Goal: Task Accomplishment & Management: Complete application form

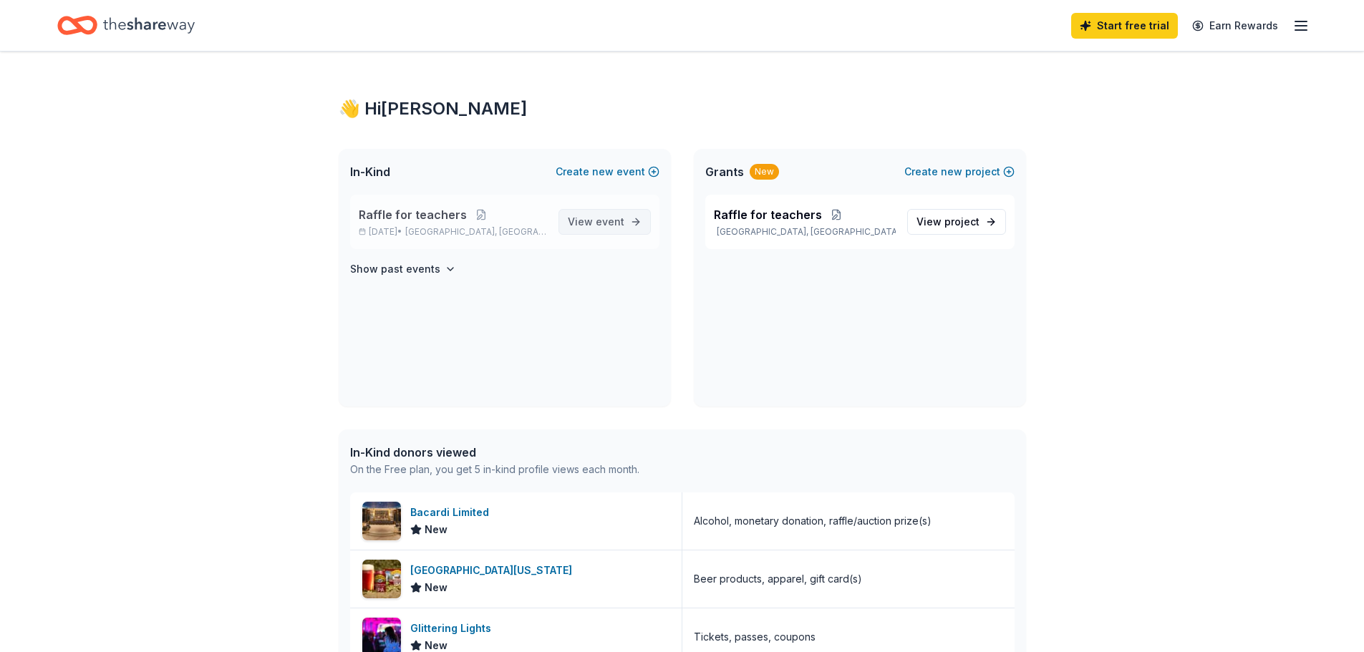
click at [618, 223] on span "event" at bounding box center [610, 221] width 29 height 12
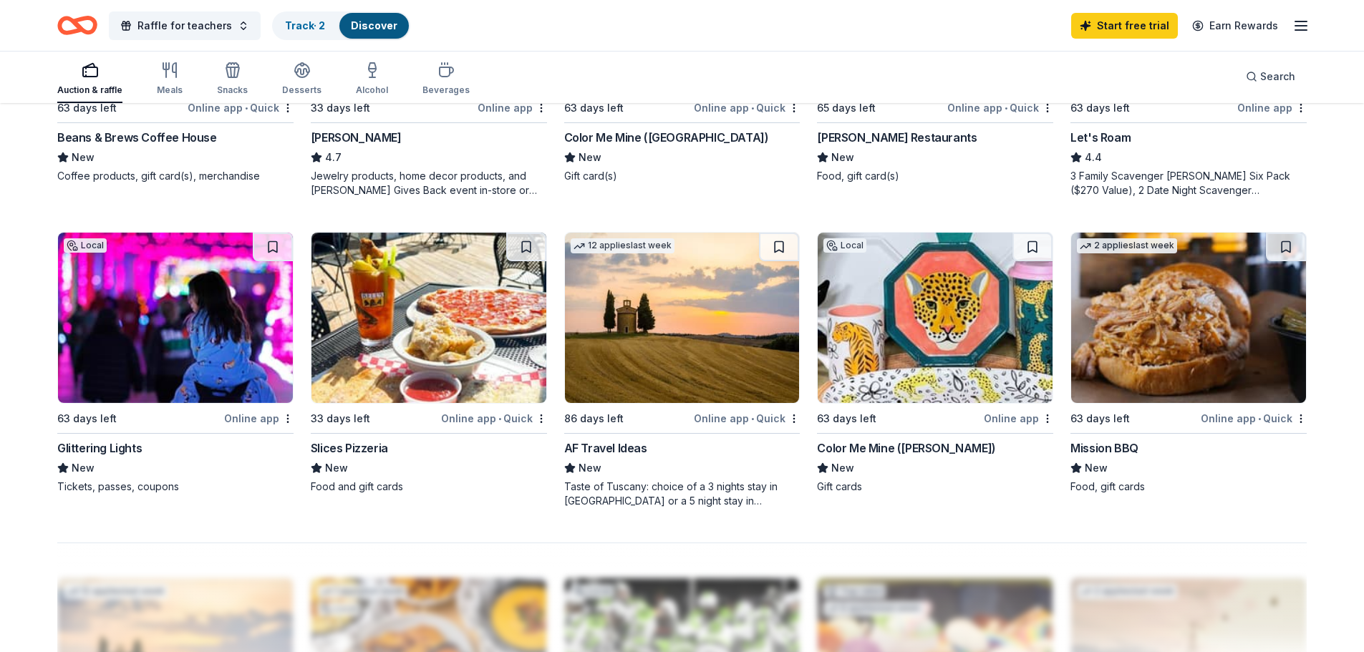
scroll to position [927, 0]
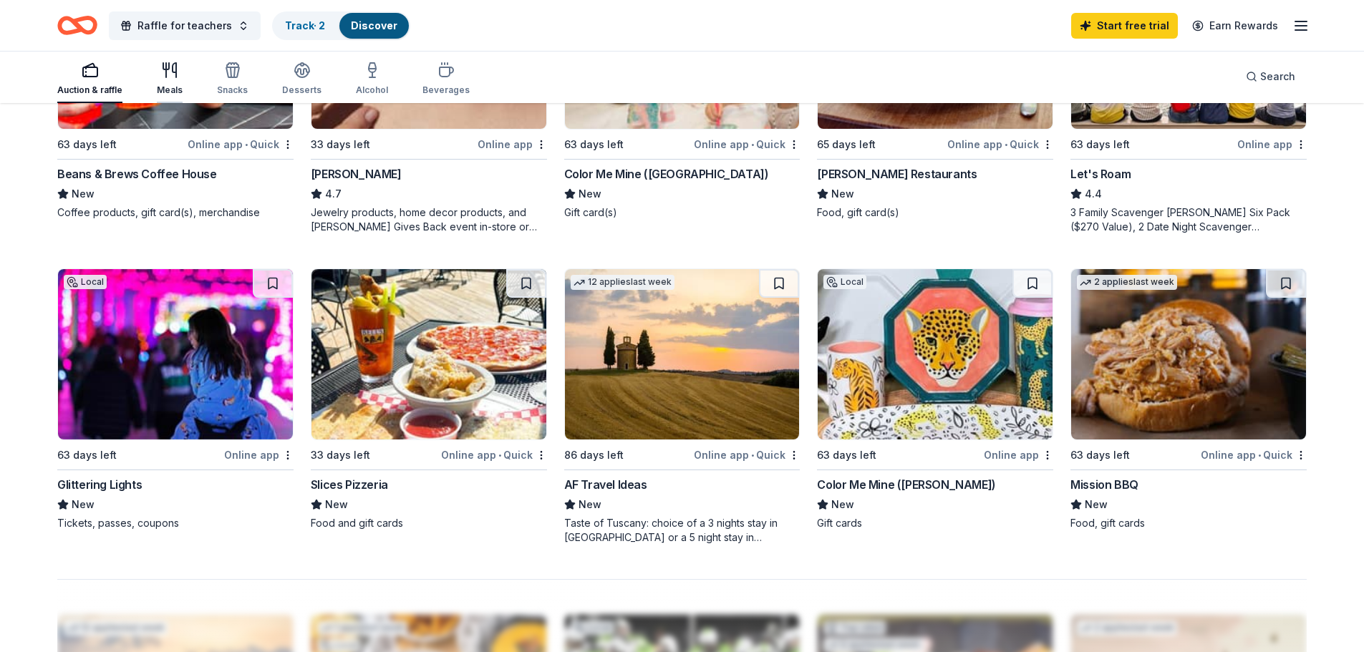
click at [160, 89] on div "Meals" at bounding box center [170, 89] width 26 height 11
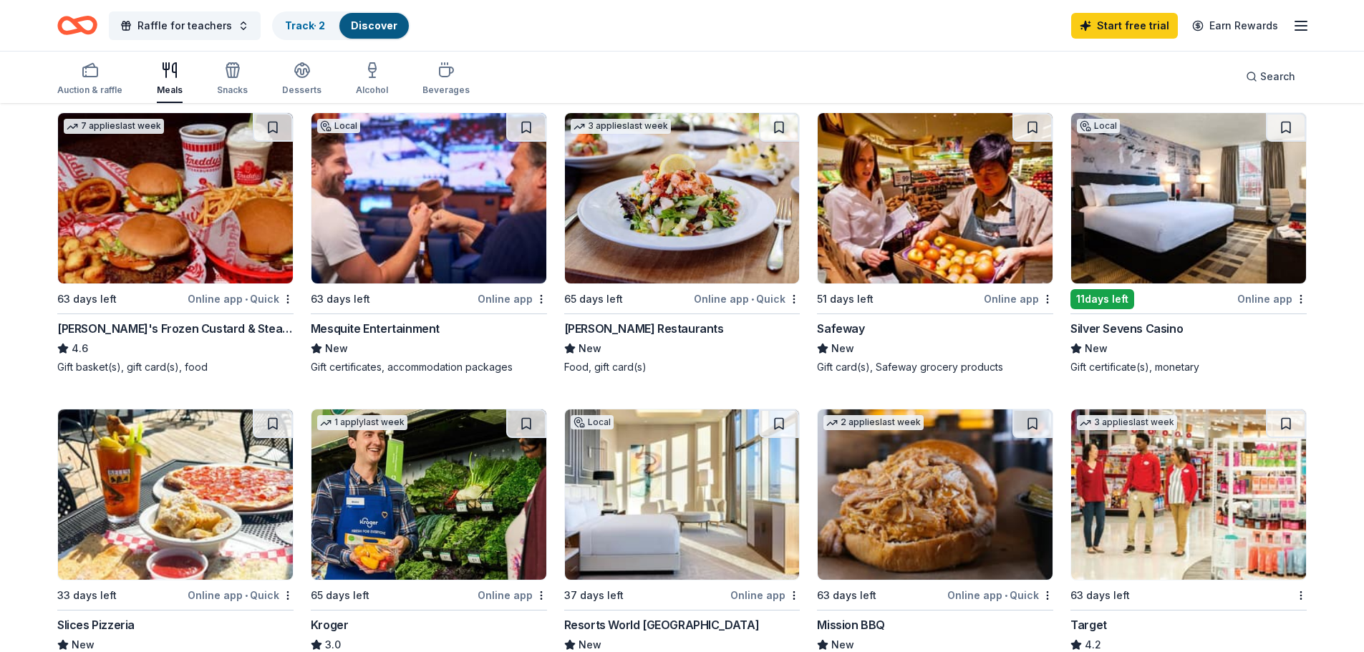
scroll to position [358, 0]
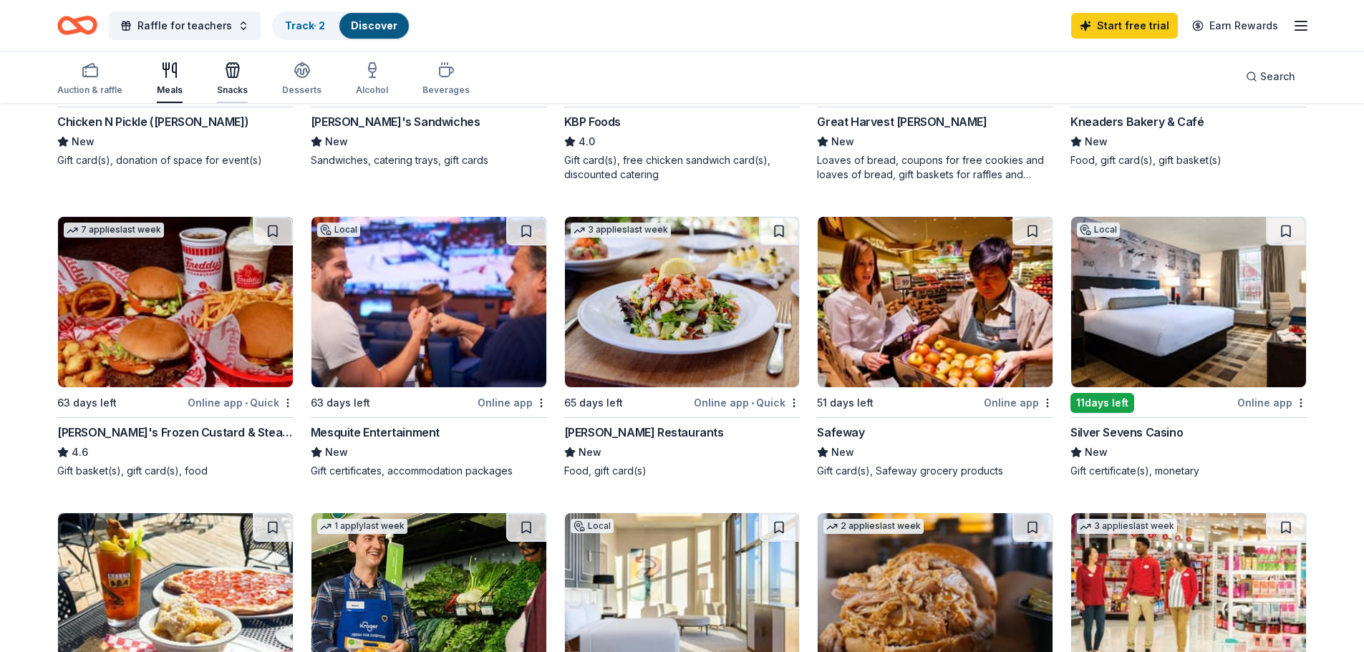
click at [224, 75] on icon "button" at bounding box center [232, 70] width 17 height 17
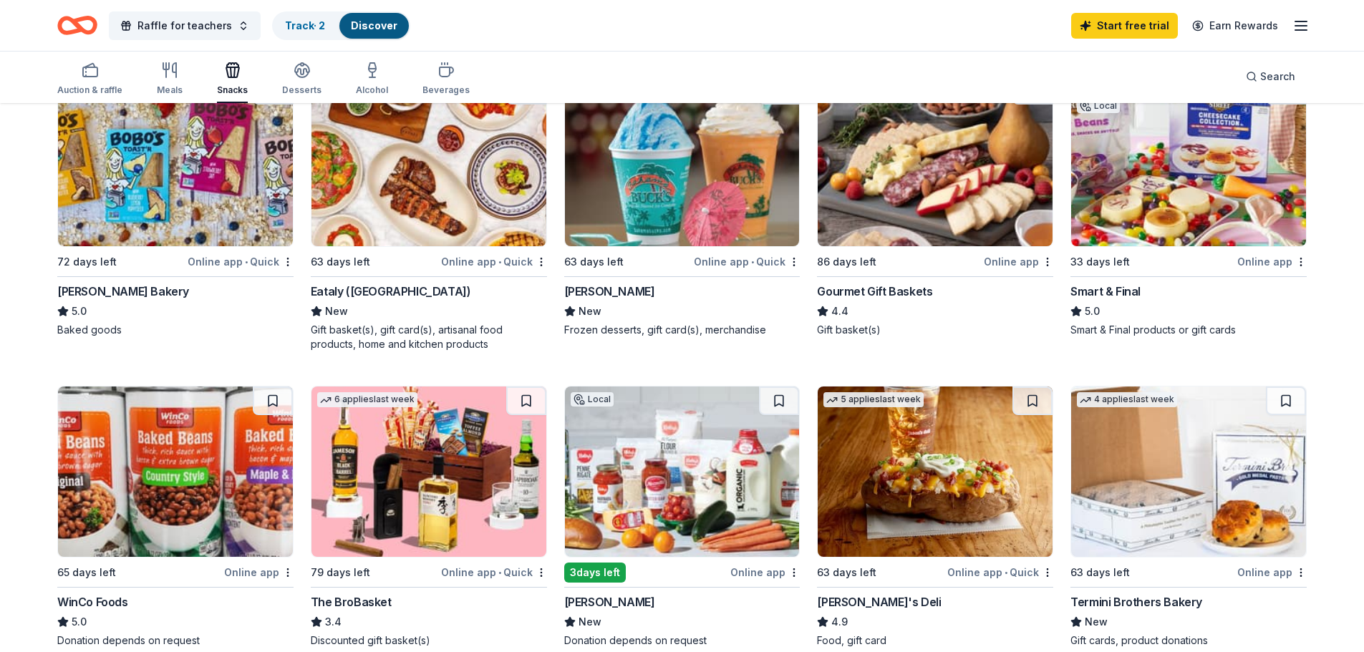
scroll to position [483, 0]
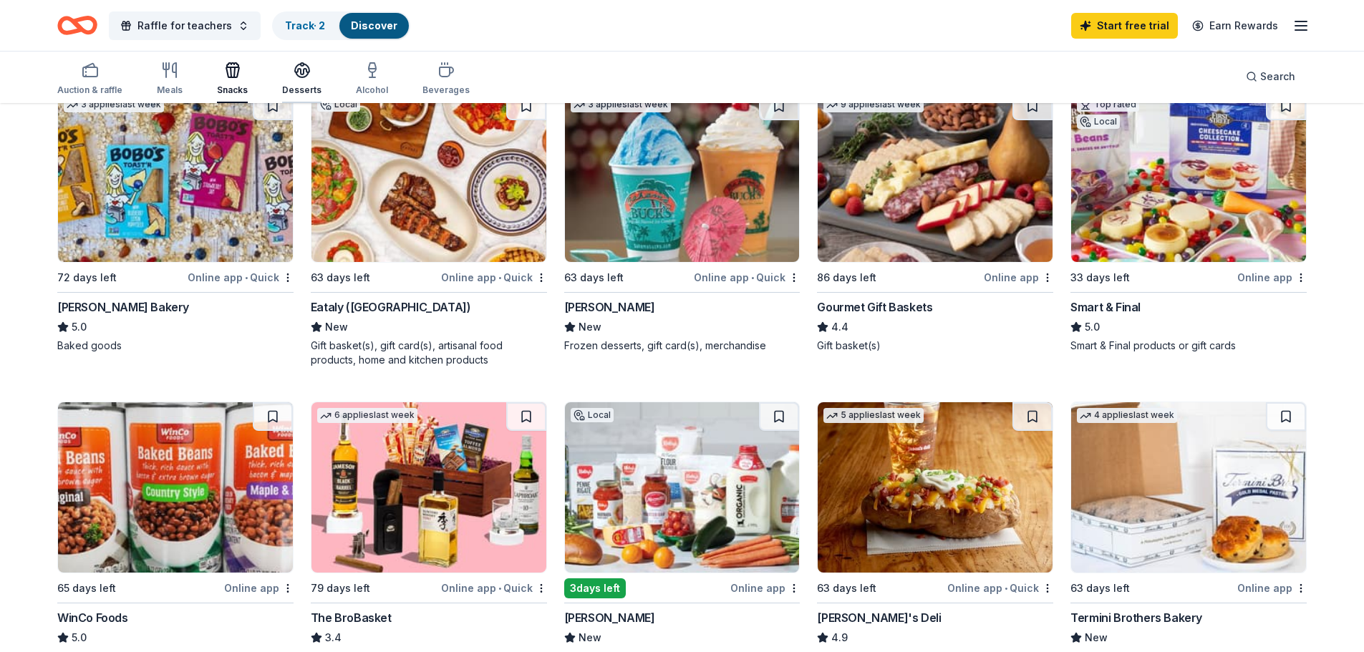
click at [300, 79] on div "Desserts" at bounding box center [301, 79] width 39 height 34
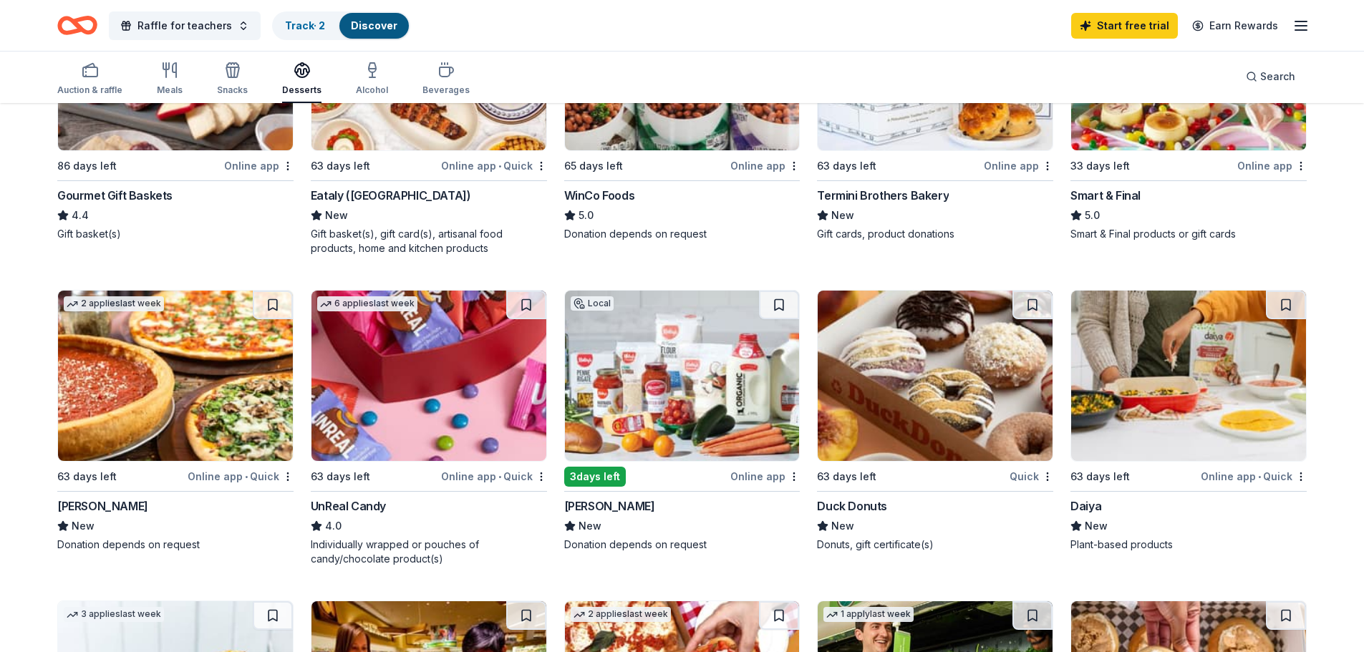
scroll to position [573, 0]
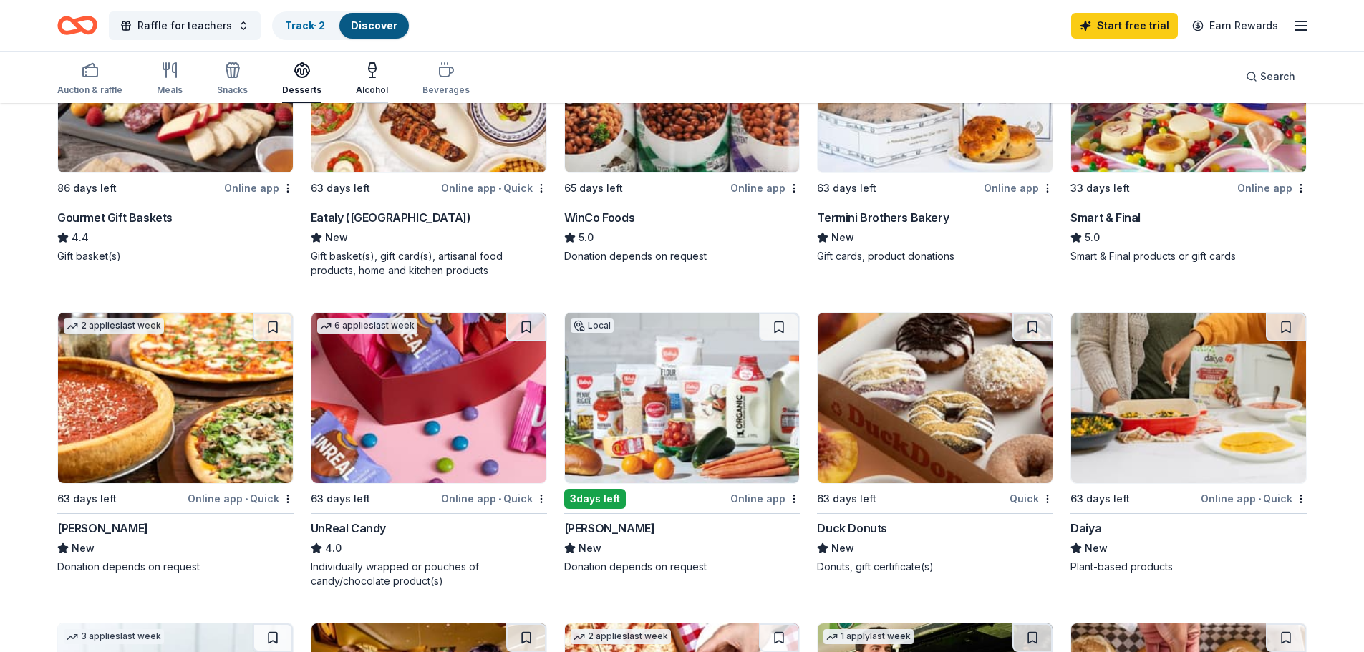
click at [371, 74] on icon "button" at bounding box center [372, 70] width 17 height 17
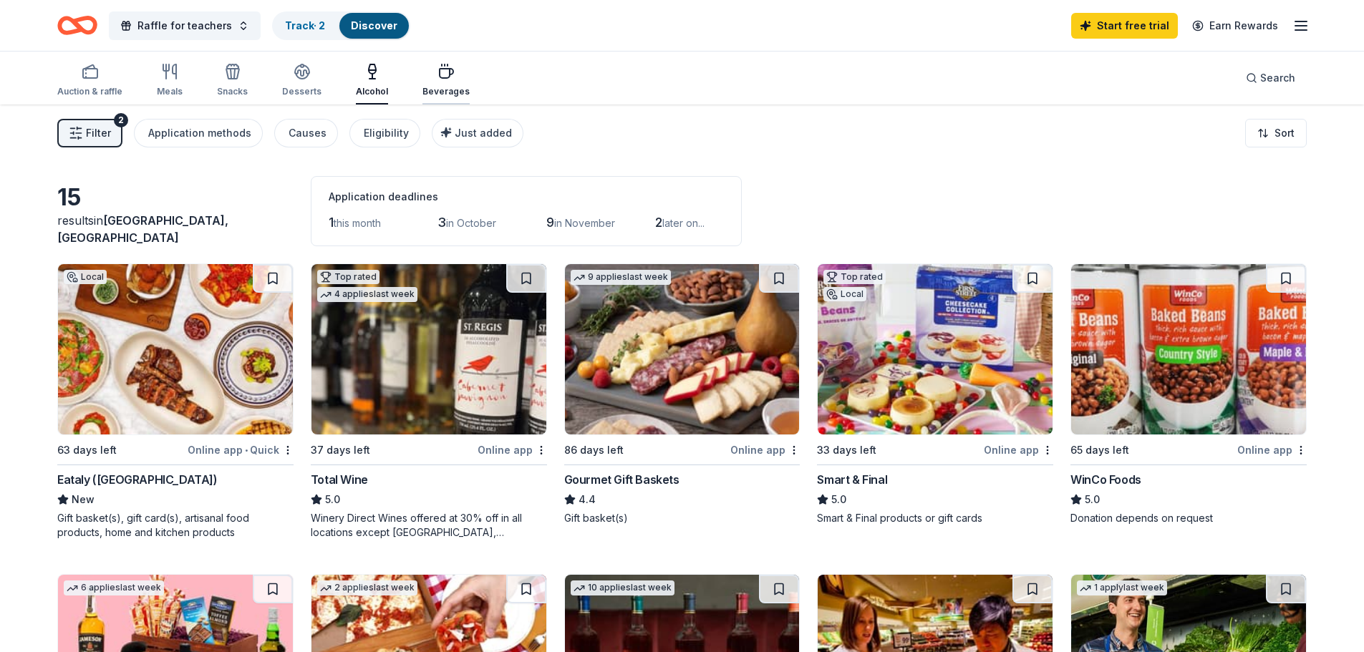
click at [446, 72] on icon "button" at bounding box center [447, 73] width 14 height 9
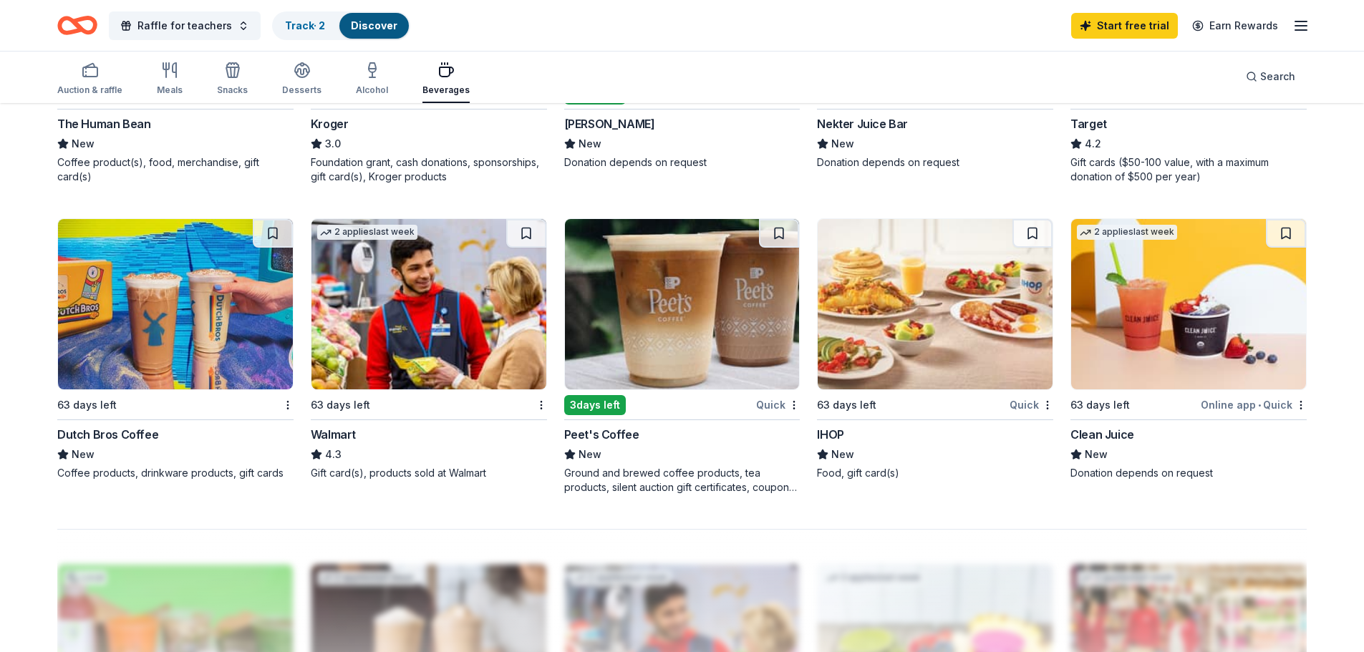
scroll to position [1002, 0]
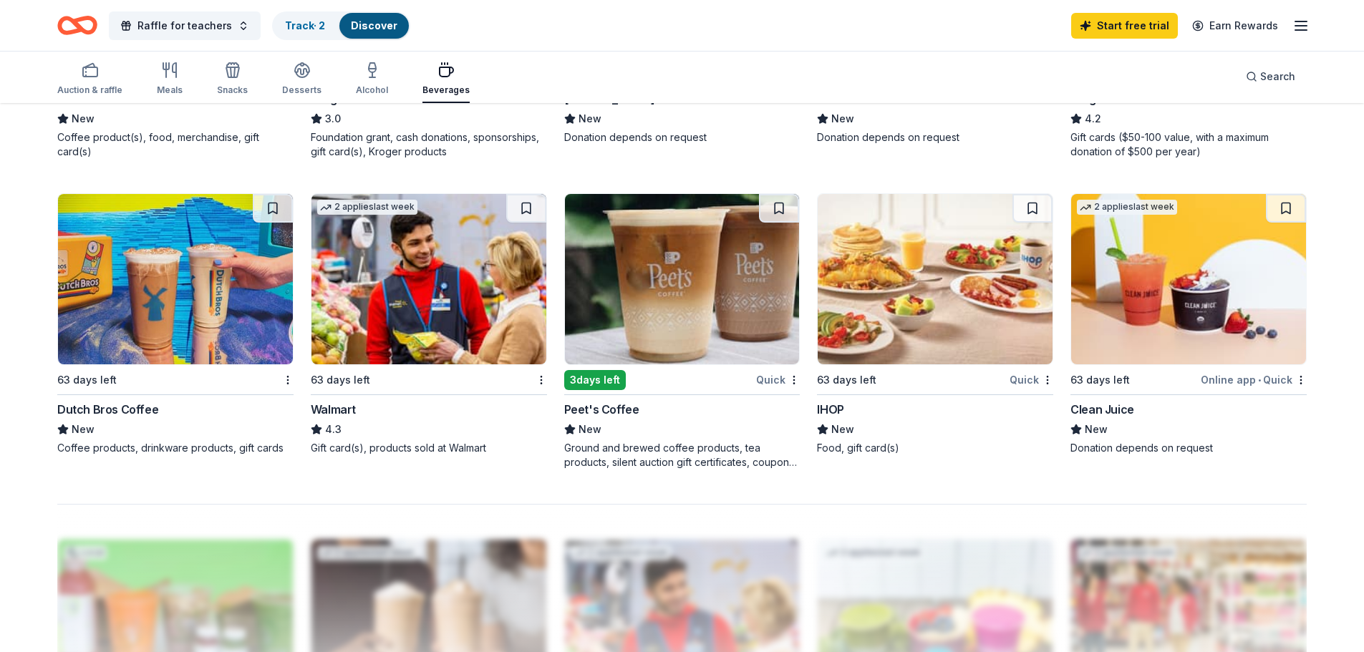
click at [157, 279] on img at bounding box center [175, 279] width 235 height 170
click at [660, 314] on img at bounding box center [682, 279] width 235 height 170
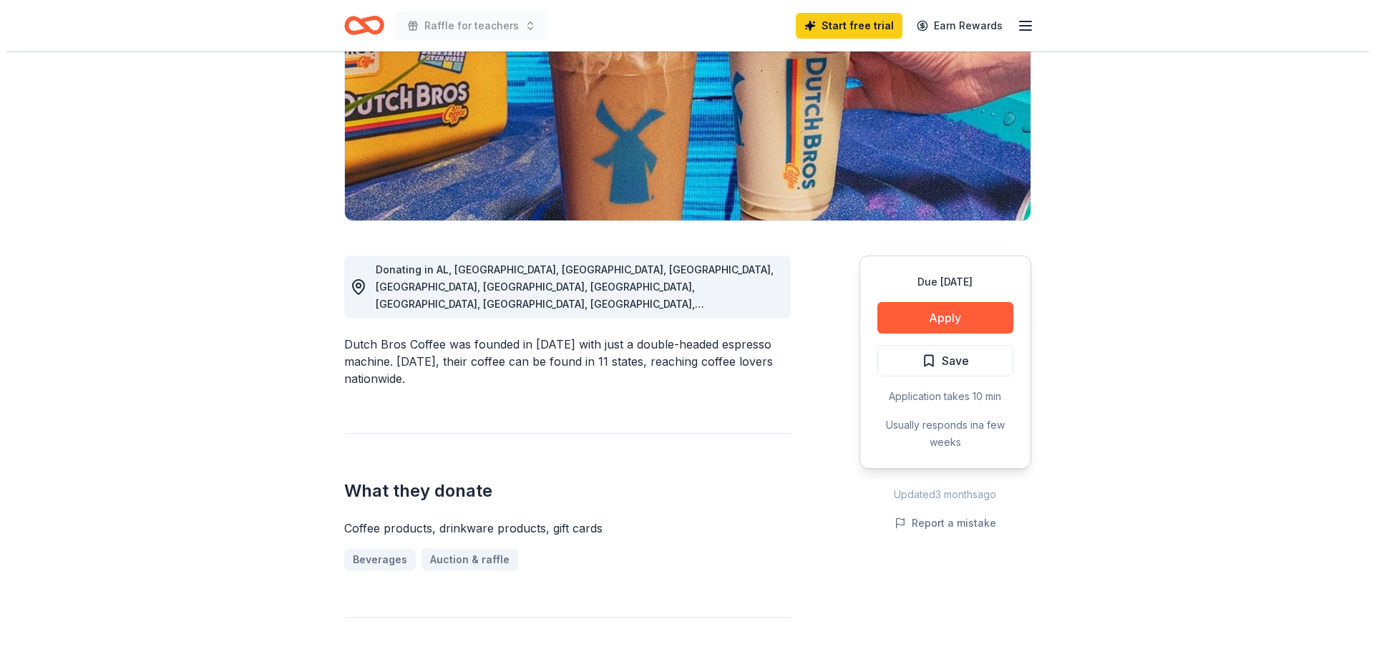
scroll to position [215, 0]
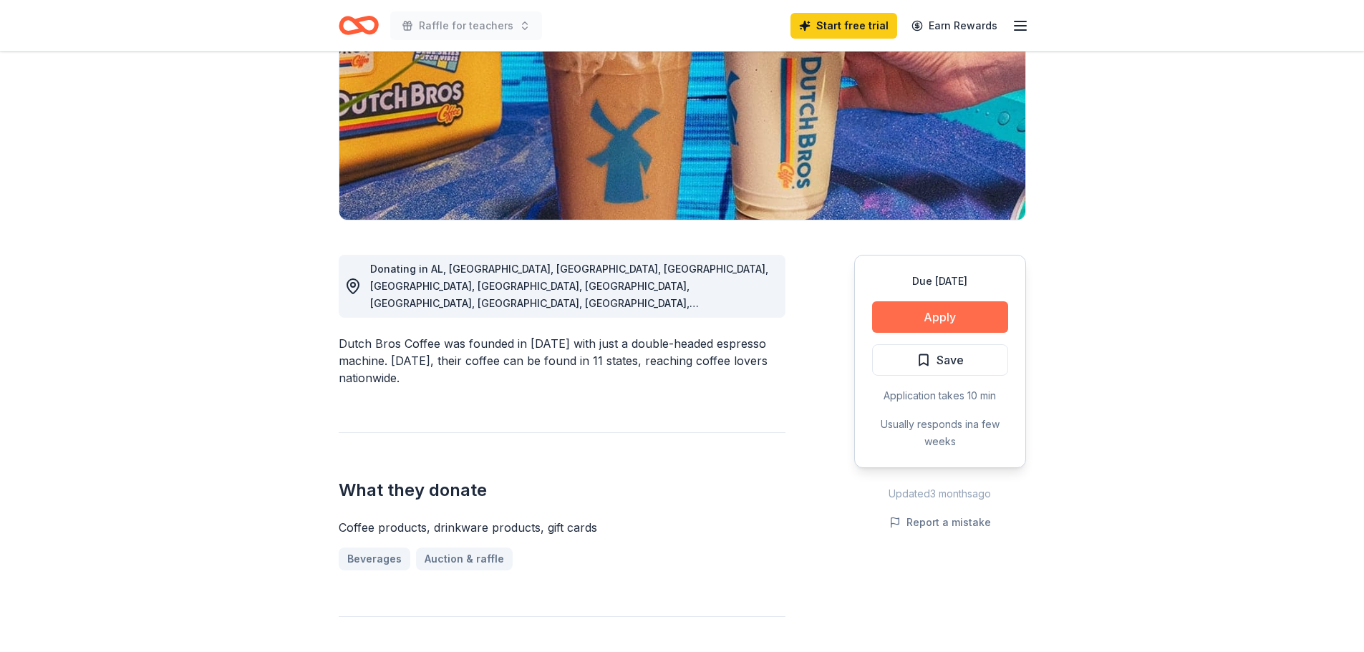
click at [904, 315] on button "Apply" at bounding box center [940, 316] width 136 height 31
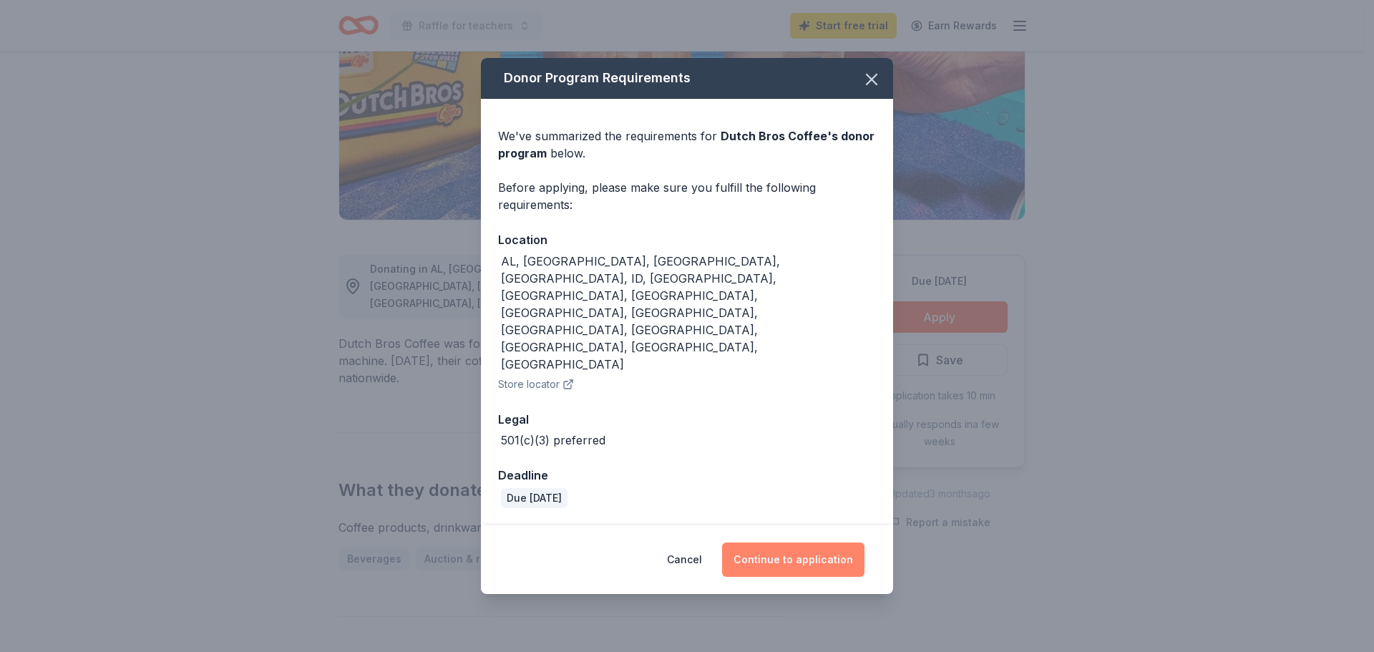
click at [843, 543] on button "Continue to application" at bounding box center [793, 560] width 142 height 34
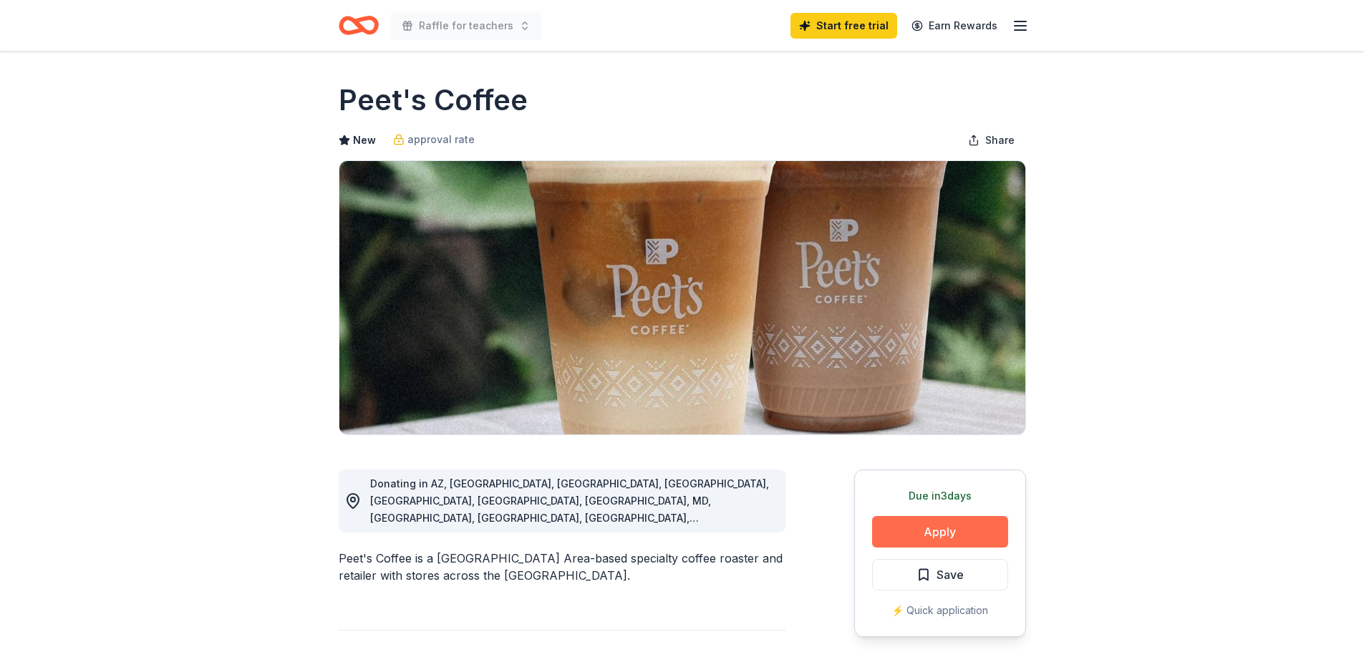
click at [902, 526] on button "Apply" at bounding box center [940, 531] width 136 height 31
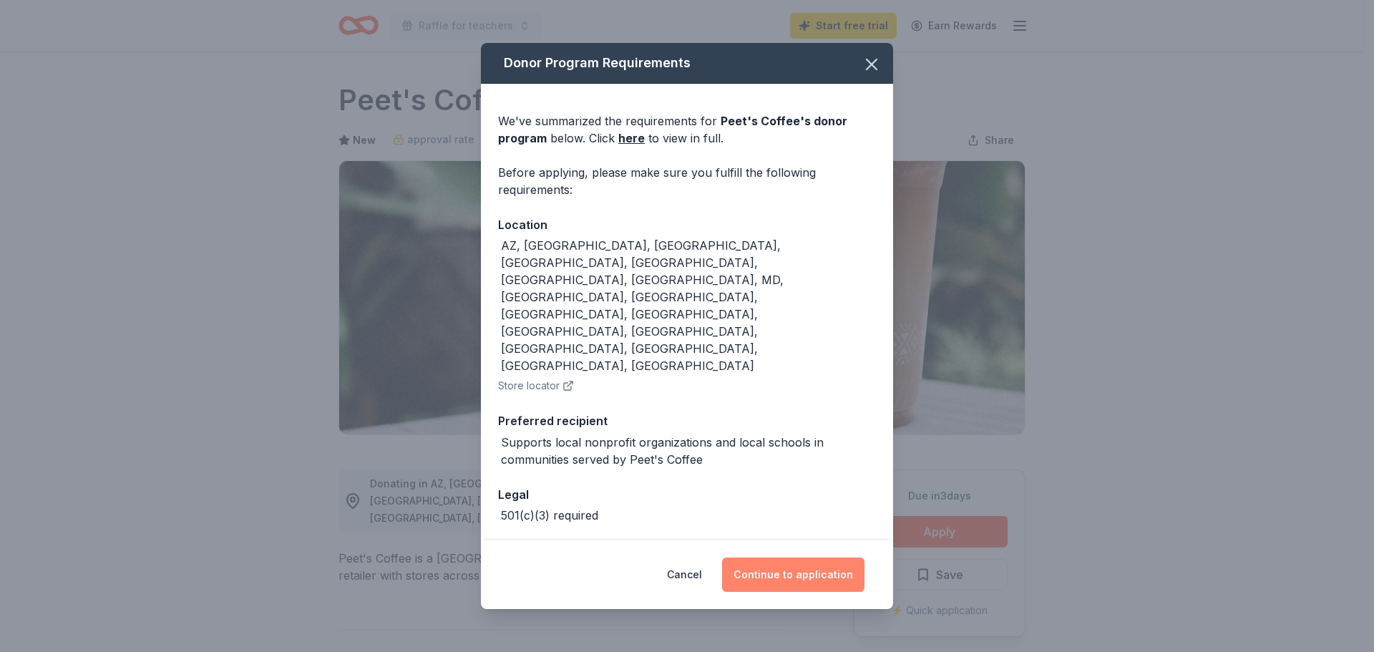
click at [775, 558] on button "Continue to application" at bounding box center [793, 575] width 142 height 34
